Goal: Task Accomplishment & Management: Use online tool/utility

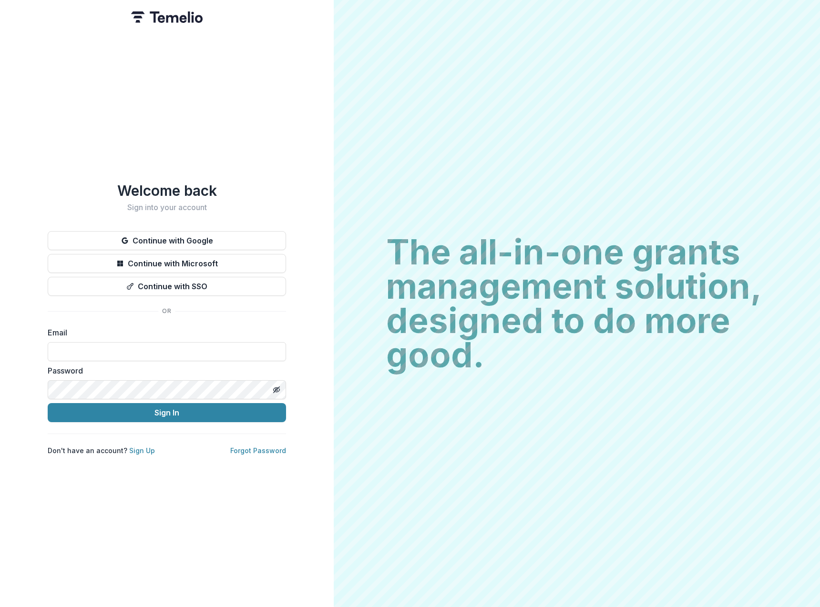
type input "**********"
click at [209, 404] on button "Sign In" at bounding box center [167, 412] width 238 height 19
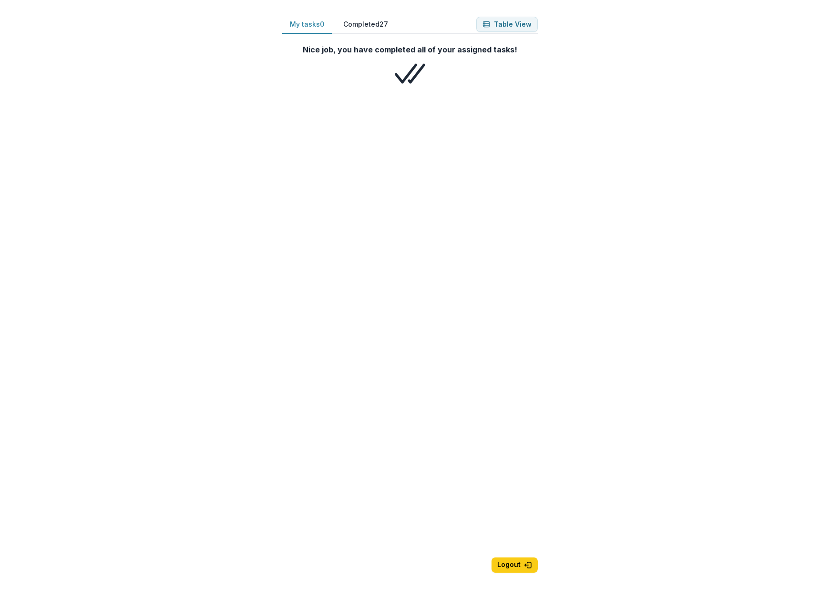
click at [366, 28] on button "Completed 27" at bounding box center [366, 24] width 60 height 19
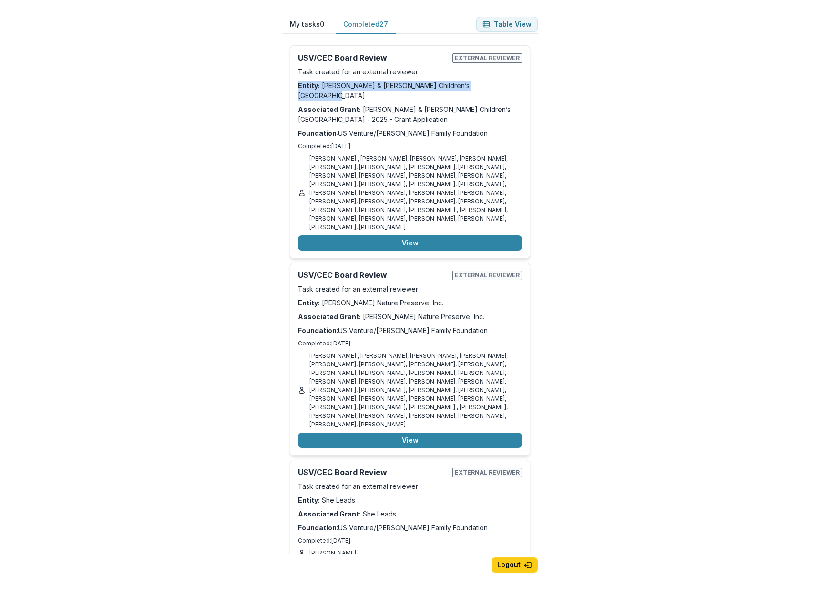
drag, startPoint x: 539, startPoint y: 68, endPoint x: 534, endPoint y: 51, distance: 17.4
click at [544, 79] on div "My tasks 0 Completed 27 Table View Nice job, you have completed all of your ass…" at bounding box center [410, 319] width 286 height 638
click at [506, 24] on button "Table View" at bounding box center [507, 24] width 62 height 15
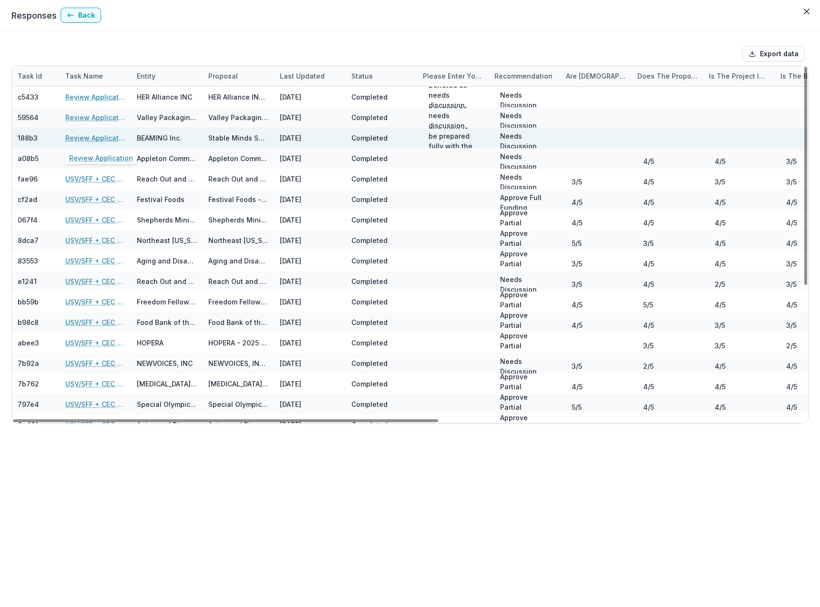
click at [87, 139] on link "Review Application" at bounding box center [95, 138] width 60 height 10
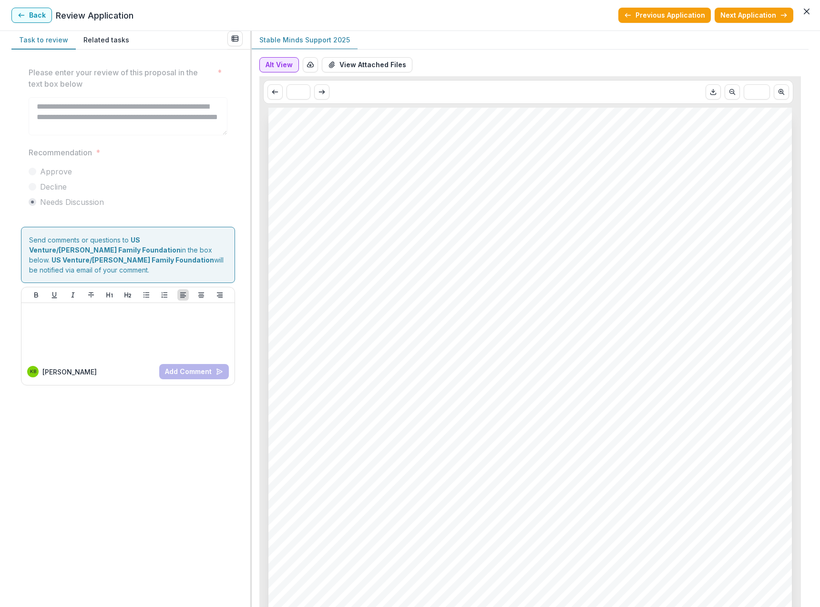
click at [268, 65] on button "Alt View" at bounding box center [279, 64] width 40 height 15
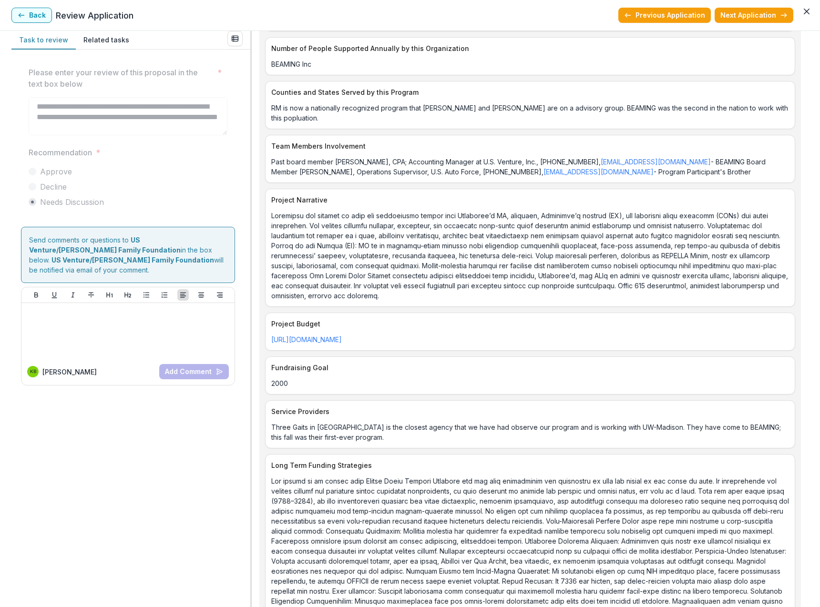
scroll to position [87, 0]
